Goal: Task Accomplishment & Management: Manage account settings

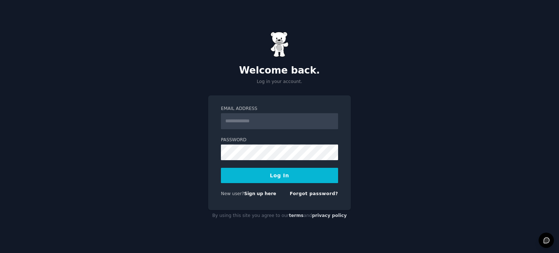
click at [273, 123] on input "Email Address" at bounding box center [279, 121] width 117 height 16
type input "**********"
click at [273, 178] on button "Log In" at bounding box center [279, 175] width 117 height 15
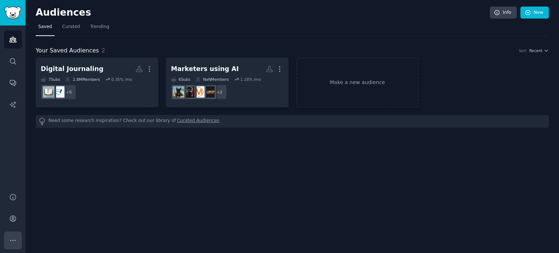
click at [8, 239] on button "More" at bounding box center [13, 240] width 18 height 18
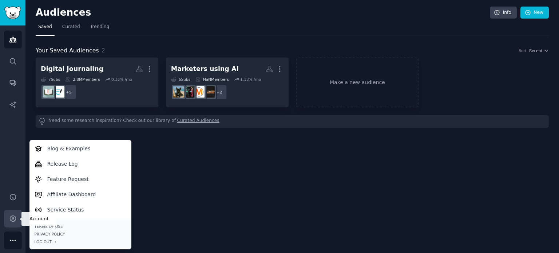
click at [11, 215] on icon "Sidebar" at bounding box center [13, 219] width 8 height 8
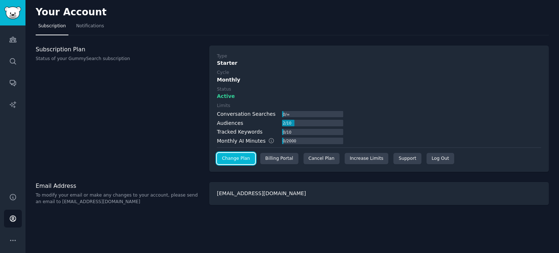
click at [239, 158] on link "Change Plan" at bounding box center [236, 159] width 38 height 12
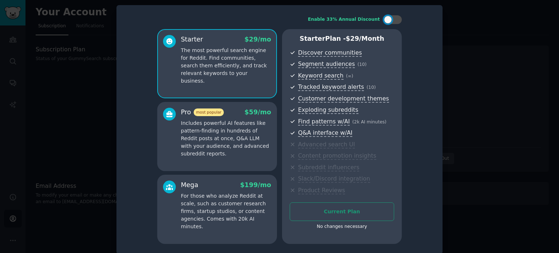
scroll to position [6, 0]
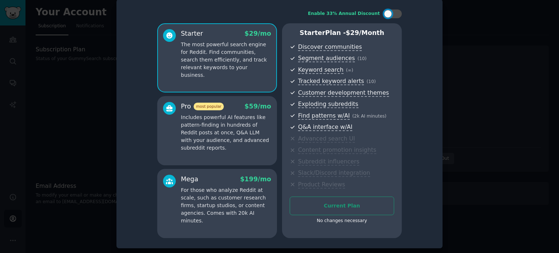
click at [233, 56] on p "The most powerful search engine for Reddit. Find communities, search them effic…" at bounding box center [226, 60] width 90 height 38
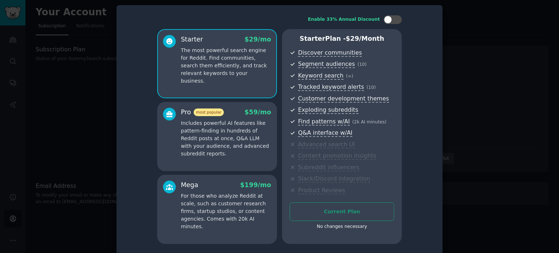
click at [522, 87] on div at bounding box center [279, 126] width 559 height 253
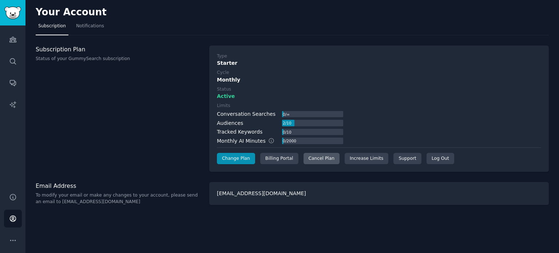
click at [312, 156] on div "Cancel Plan" at bounding box center [321, 159] width 36 height 12
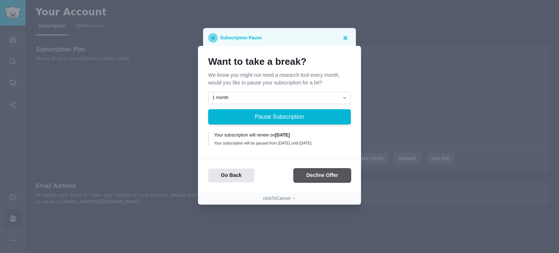
click at [307, 176] on button "Decline Offer" at bounding box center [322, 175] width 57 height 14
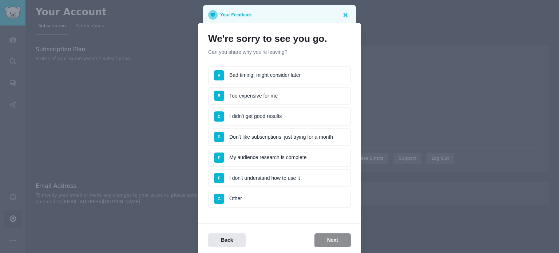
click at [262, 97] on li "B Too expensive for me" at bounding box center [279, 96] width 143 height 18
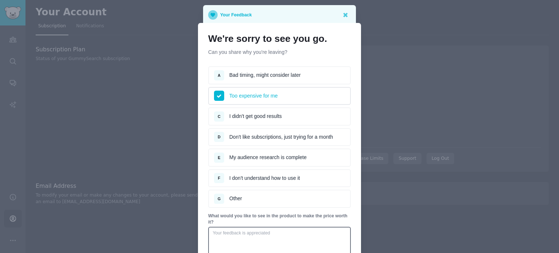
click at [263, 118] on li "C I didn't get good results" at bounding box center [279, 116] width 143 height 18
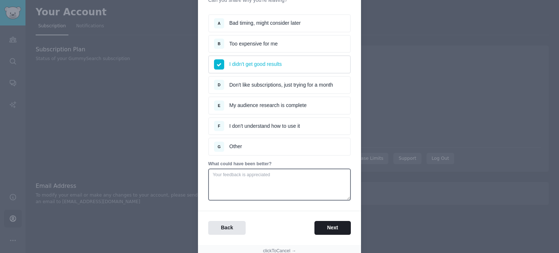
scroll to position [79, 0]
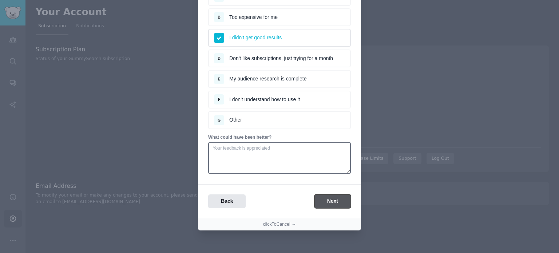
click at [325, 197] on button "Next" at bounding box center [332, 201] width 36 height 14
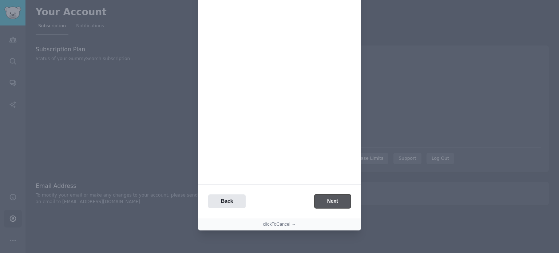
scroll to position [0, 0]
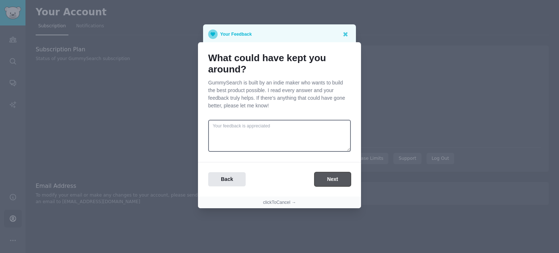
click at [330, 176] on button "Next" at bounding box center [332, 179] width 36 height 14
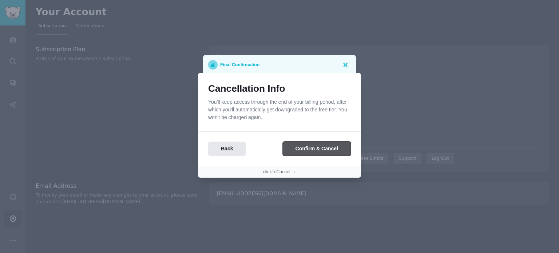
click at [314, 149] on button "Confirm & Cancel" at bounding box center [317, 148] width 68 height 14
